Goal: Task Accomplishment & Management: Use online tool/utility

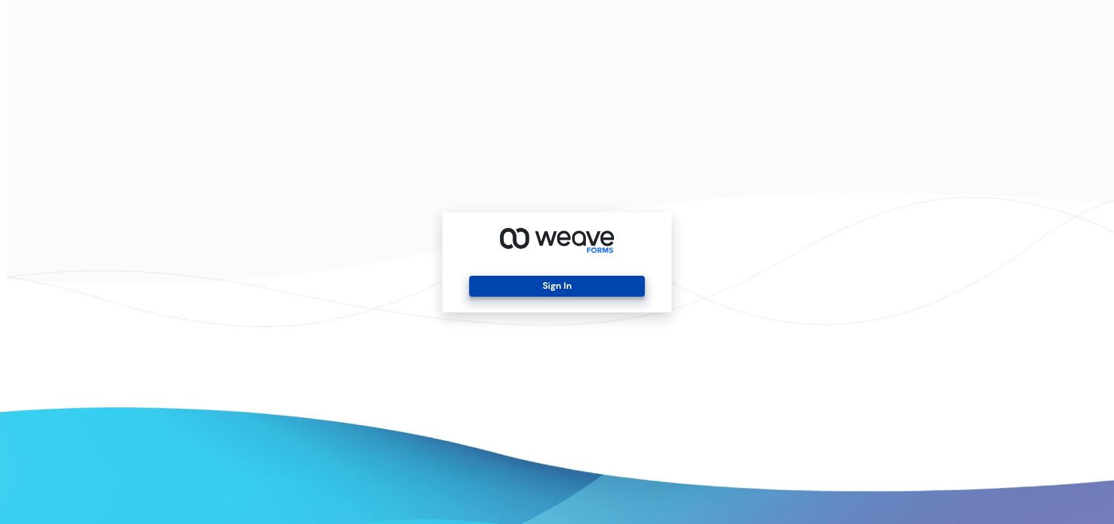
click at [525, 290] on button "Sign In" at bounding box center [556, 286] width 175 height 21
click at [524, 290] on button "Sign In" at bounding box center [556, 286] width 175 height 21
click at [524, 284] on button "Sign In" at bounding box center [556, 286] width 175 height 21
